Goal: Find specific page/section: Find specific page/section

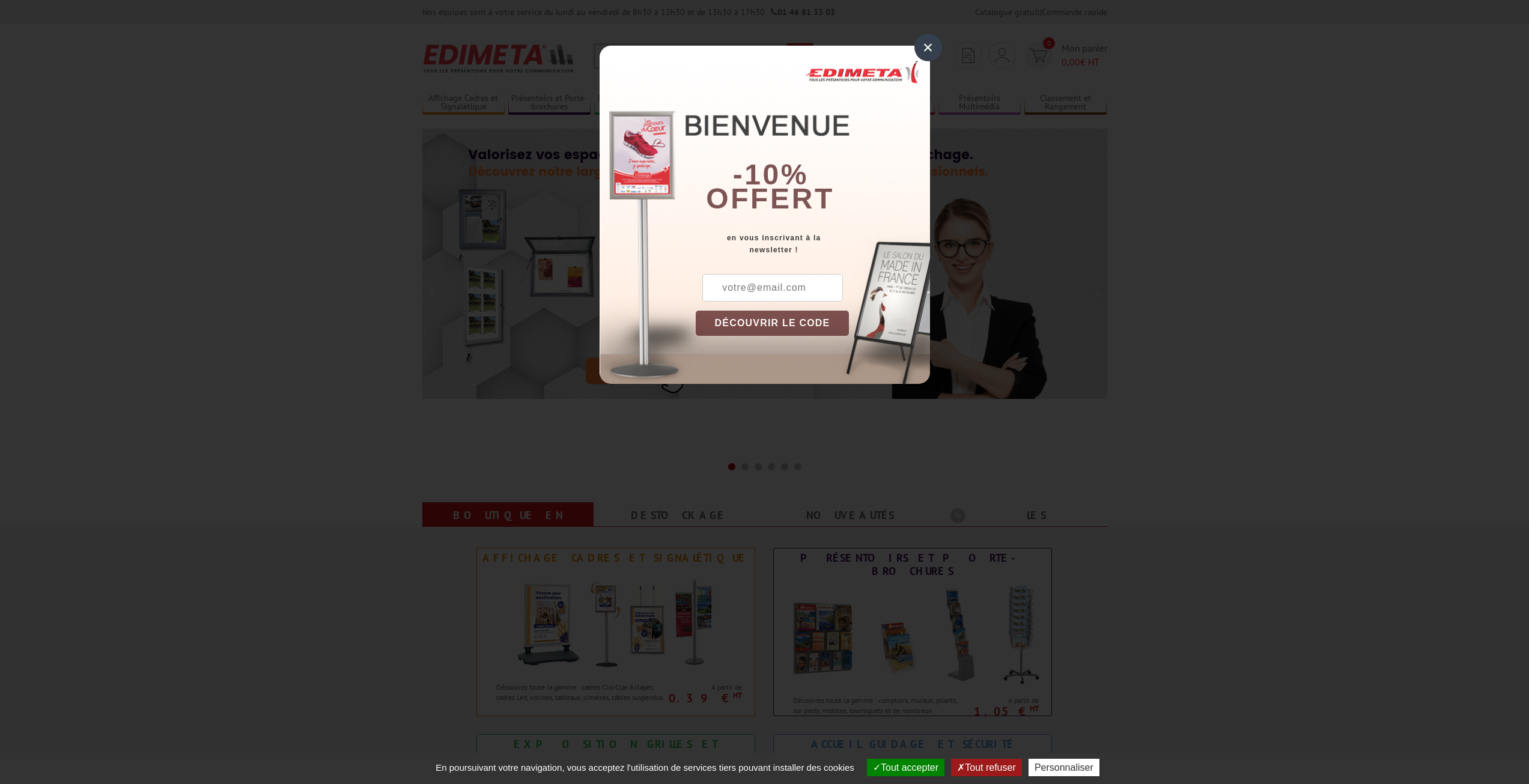
click at [928, 46] on div "×" at bounding box center [929, 47] width 28 height 28
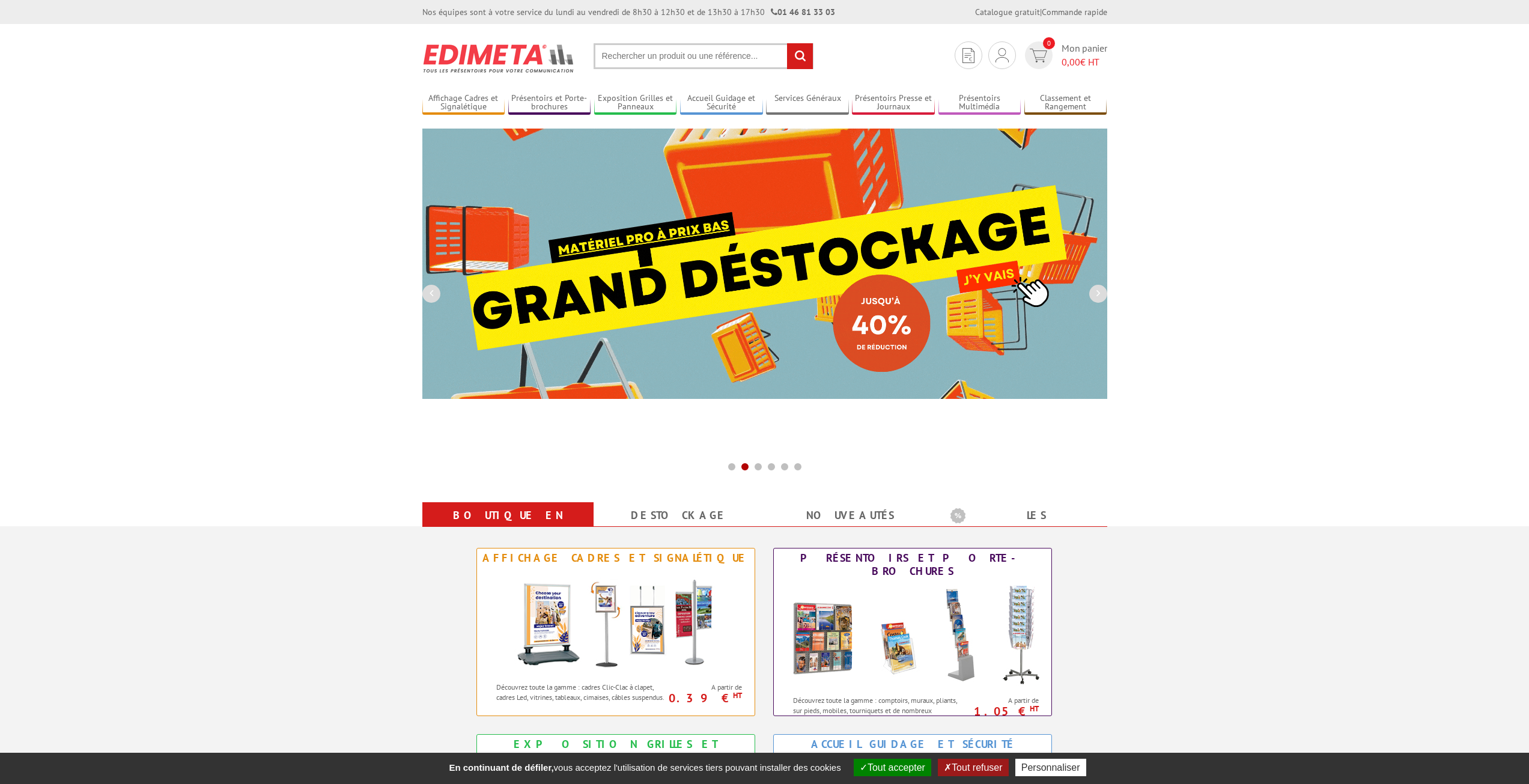
click at [645, 54] on input "text" at bounding box center [703, 57] width 220 height 26
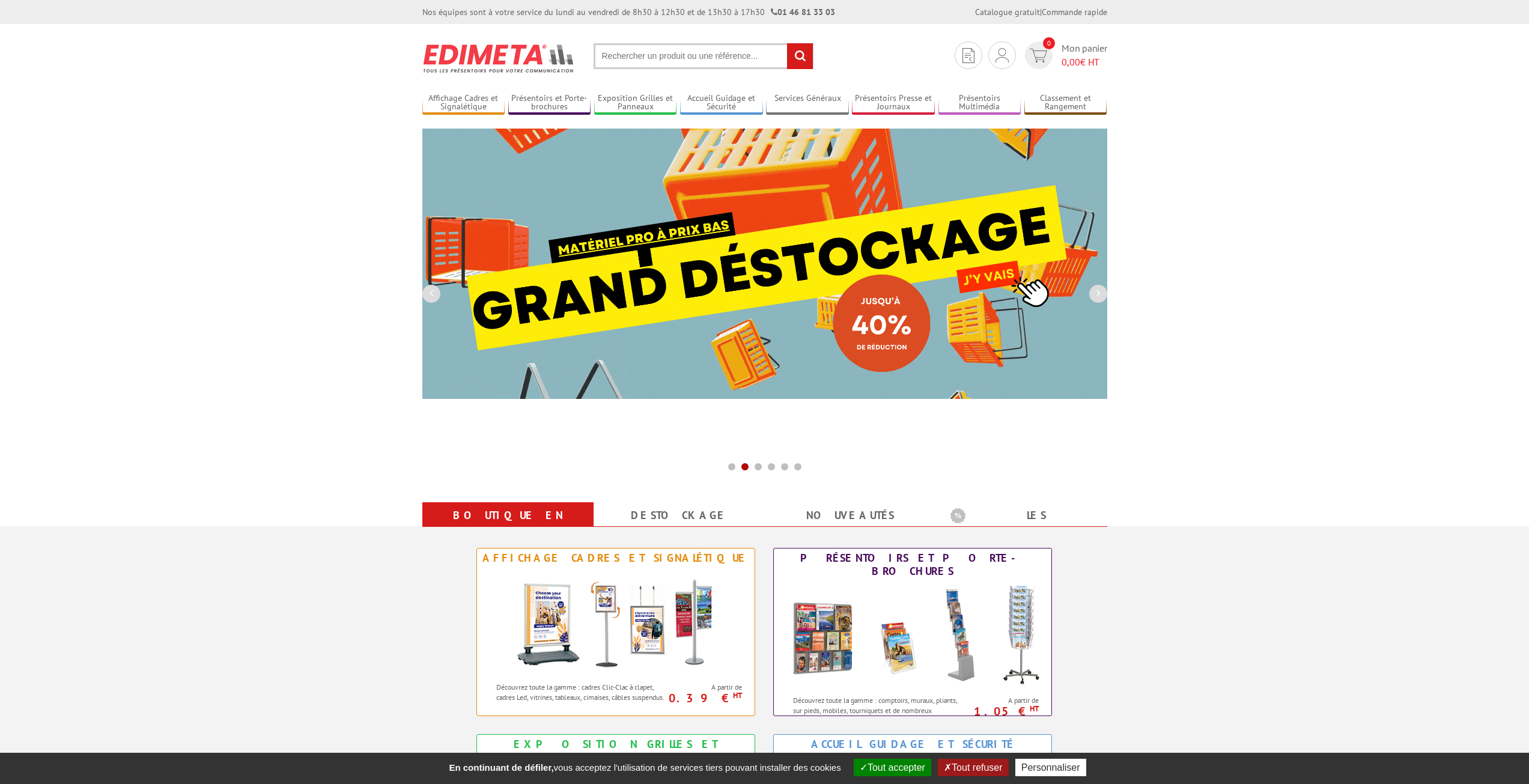
click at [639, 60] on input "text" at bounding box center [703, 57] width 220 height 26
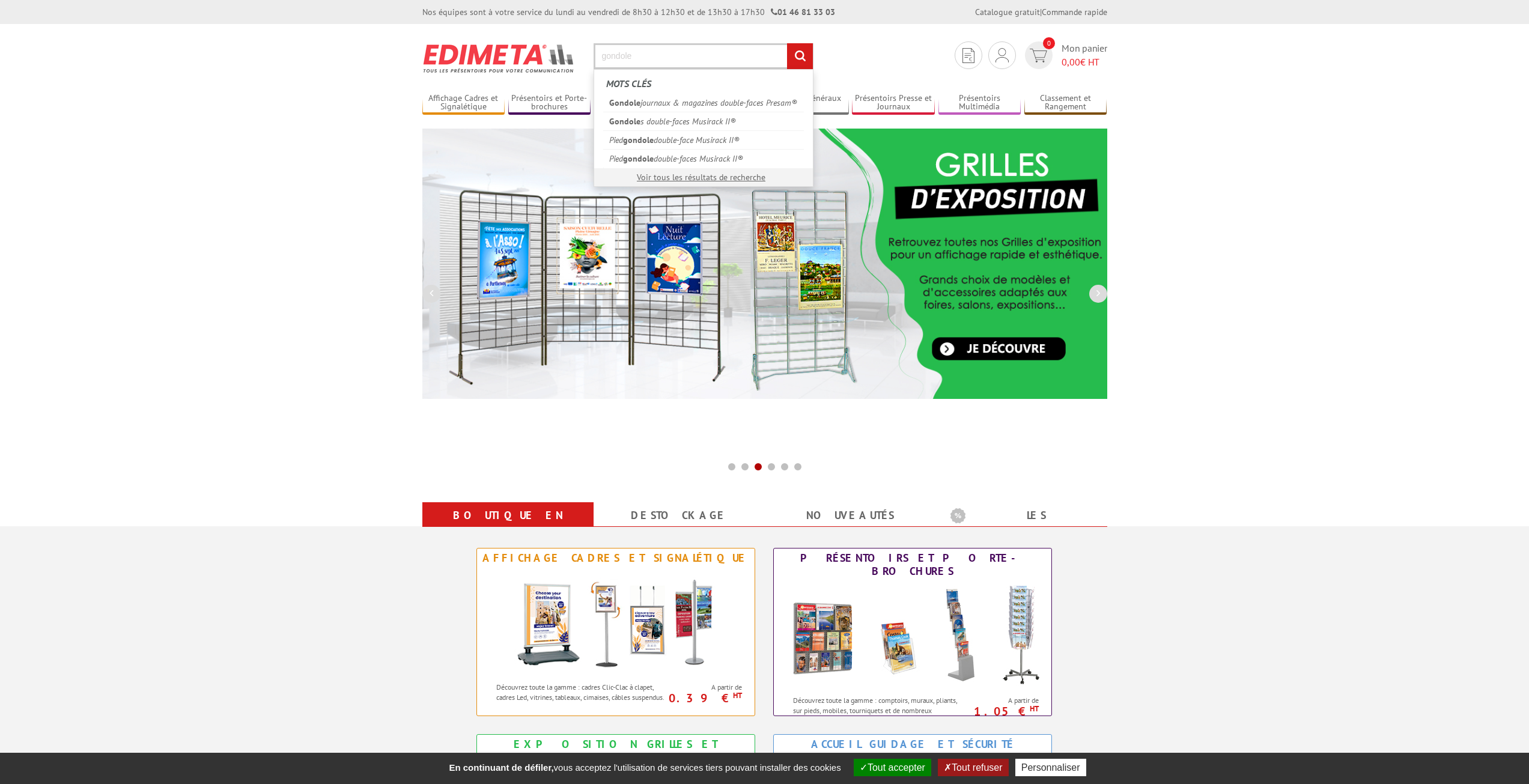
type input "gondole"
click at [787, 44] on input "rechercher" at bounding box center [800, 57] width 26 height 26
